Goal: Navigation & Orientation: Find specific page/section

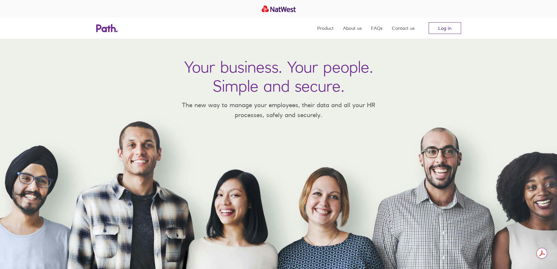
click at [442, 30] on link "Log in" at bounding box center [445, 28] width 32 height 12
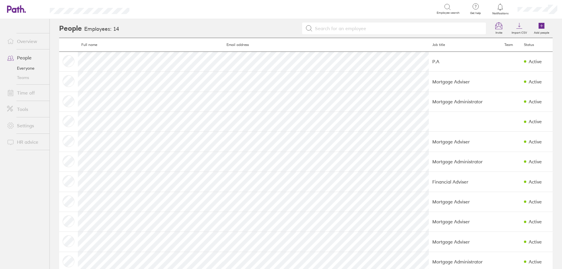
click at [25, 67] on link "Everyone" at bounding box center [25, 67] width 47 height 9
click at [32, 42] on link "Overview" at bounding box center [25, 41] width 47 height 12
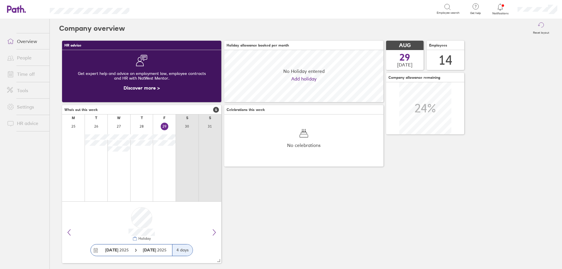
scroll to position [52, 159]
click at [23, 76] on link "Time off" at bounding box center [25, 74] width 47 height 12
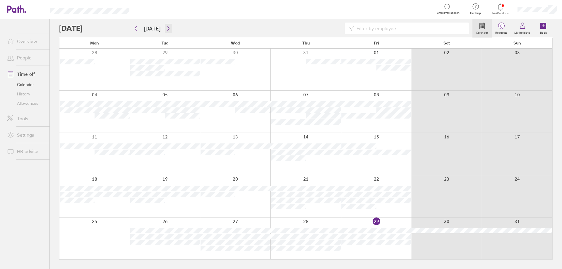
click at [167, 28] on icon "button" at bounding box center [168, 28] width 4 height 5
